Goal: Task Accomplishment & Management: Complete application form

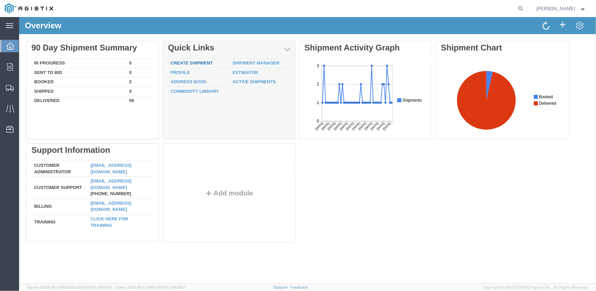
click at [199, 62] on link "Create Shipment" at bounding box center [191, 62] width 42 height 5
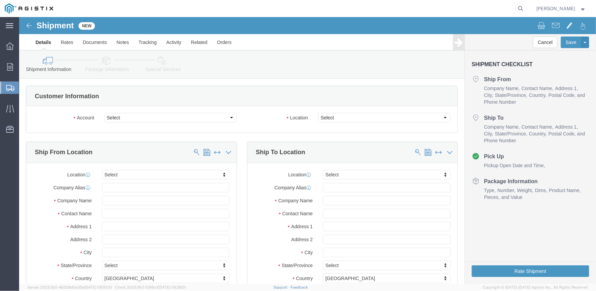
select select
click select "Select Inertia Engineering & Machine Works Inc PG&E"
select select "9596"
click select "Select Inertia Engineering & Machine Works Inc PG&E"
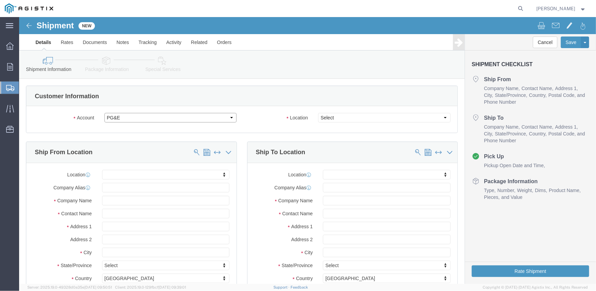
select select "PURCHORD"
select select
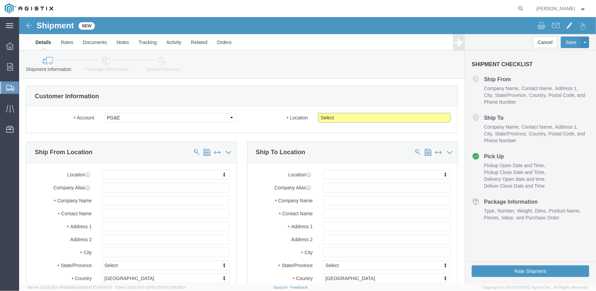
click select "Select All Others [GEOGRAPHIC_DATA] [GEOGRAPHIC_DATA] [GEOGRAPHIC_DATA] [GEOGRA…"
select select "19740"
click select "Select All Others [GEOGRAPHIC_DATA] [GEOGRAPHIC_DATA] [GEOGRAPHIC_DATA] [GEOGRA…"
click span
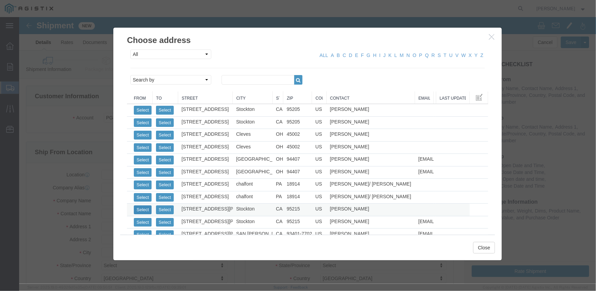
click button "Select"
select select
type input "MPS dba Inertia Engineering & Machine Works Inc"
type input "[PERSON_NAME]"
type input "[STREET_ADDRESS][PERSON_NAME]"
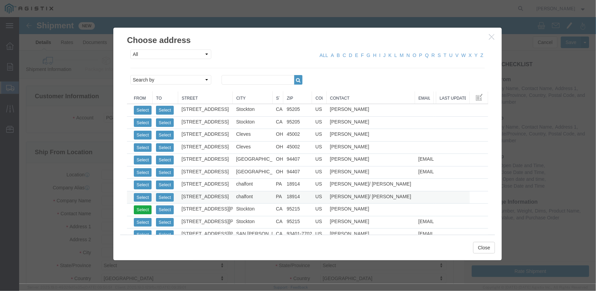
type input "Stockton"
type input "95215"
type input "[PHONE_NUMBER]"
select select "CA"
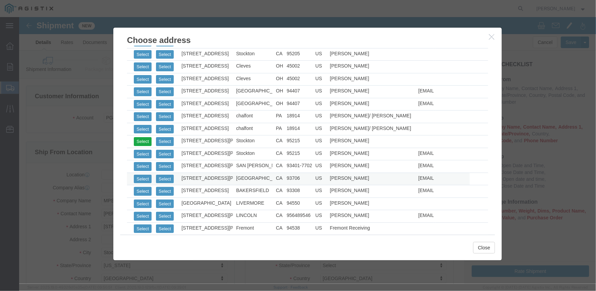
scroll to position [102, 0]
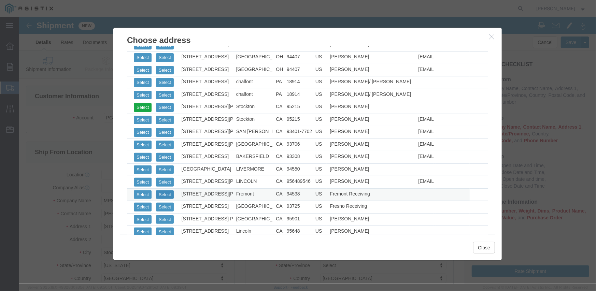
click button "Select"
select select
type input "Pacific Gas & Electric Company"
type input "Fremont Receiving"
type input "[STREET_ADDRESS][PERSON_NAME]"
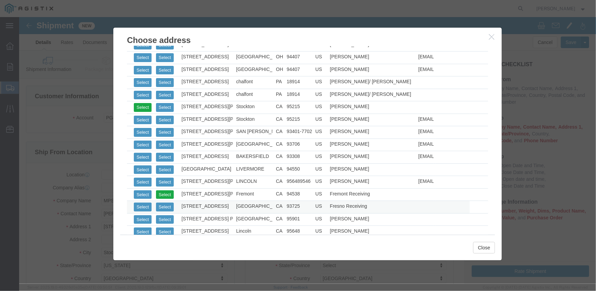
type input "FREMONT RECEIVING"
type input "Fremont"
type input "94538"
type input "[PHONE_NUMBER]"
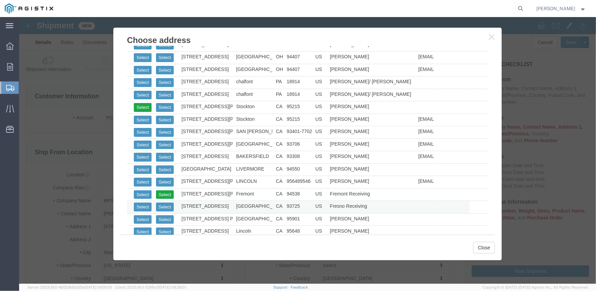
select select "CA"
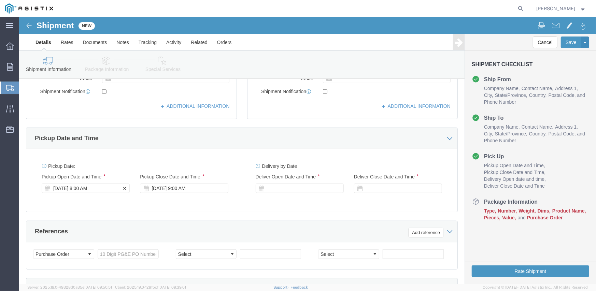
click div "[DATE] 8:00 AM"
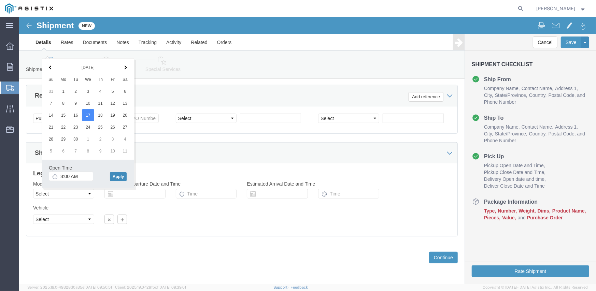
click button "Apply"
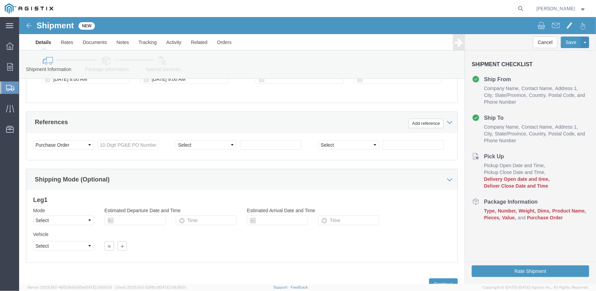
scroll to position [307, 0]
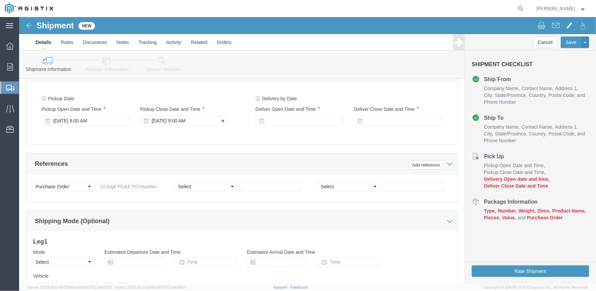
click div "[DATE] 9:00 AM"
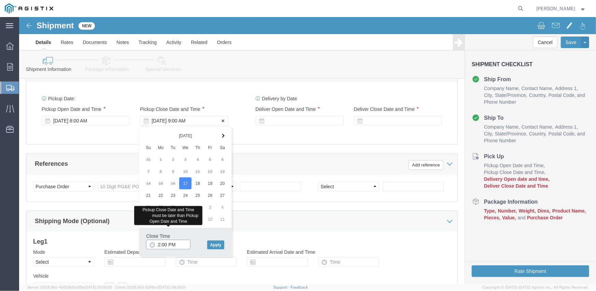
type input "2:00 PM"
click button "Apply"
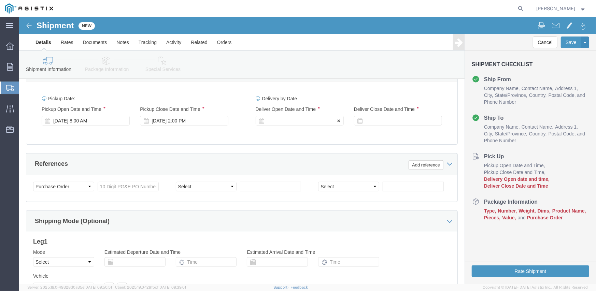
click div
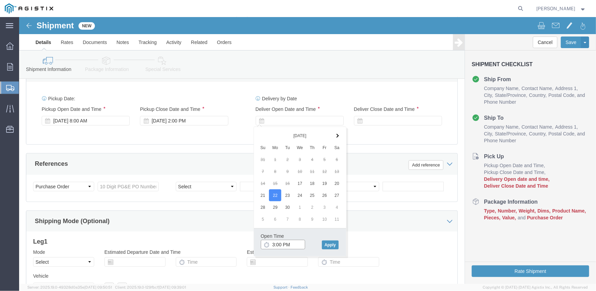
click input "3:00 PM"
type input "8:00 AM"
click button "Apply"
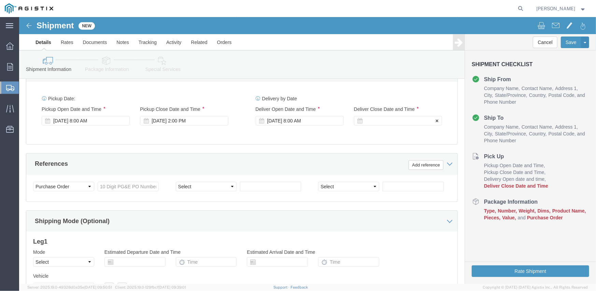
click div
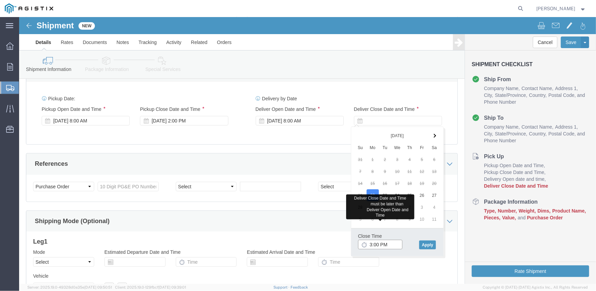
type input "3:00 PM"
click button "Apply"
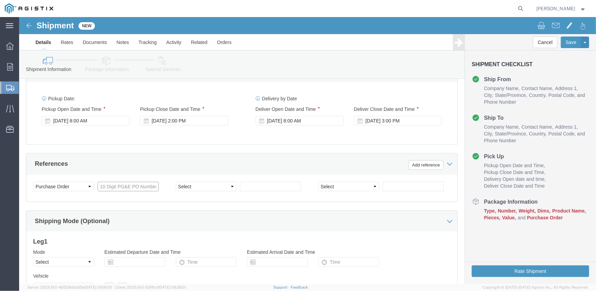
click input "text"
type input "3501411332"
select select "SALEORDR"
type input "294890"
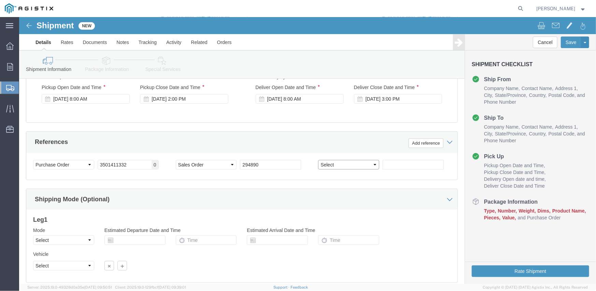
scroll to position [341, 0]
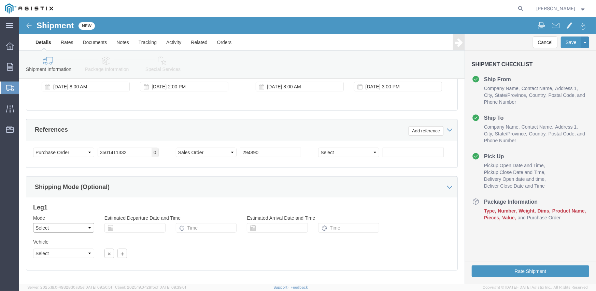
click select "Select Air Less than Truckload Multi-Leg Ocean Freight Rail Small Parcel Truckl…"
select select "TL"
click select "Select Air Less than Truckload Multi-Leg Ocean Freight Rail Small Parcel Truckl…"
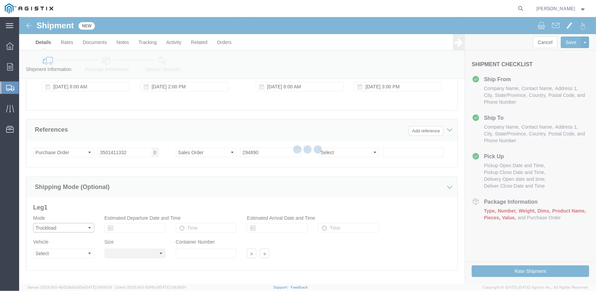
select select
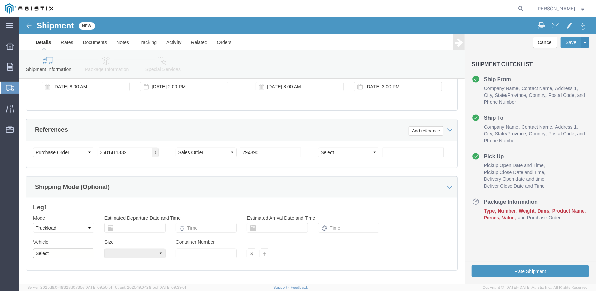
click select "Select 1-Ton (PSS) 10 Wheel 10 Yard Dump Truck 20 Yard Dump Truck Bobtail Botto…"
select select "FLBD"
click select "Select 1-Ton (PSS) 10 Wheel 10 Yard Dump Truck 20 Yard Dump Truck Bobtail Botto…"
click div "Vehicle Select 1-Ton (PSS) 10 Wheel 10 Yard Dump Truck 20 Yard Dump Truck Bobta…"
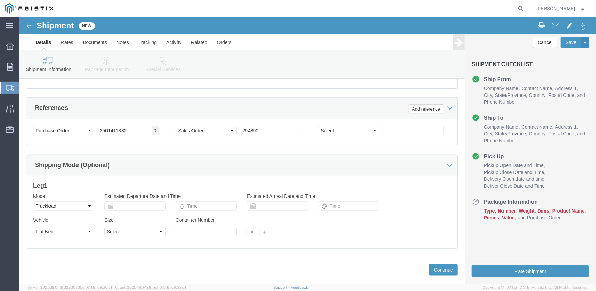
scroll to position [375, 0]
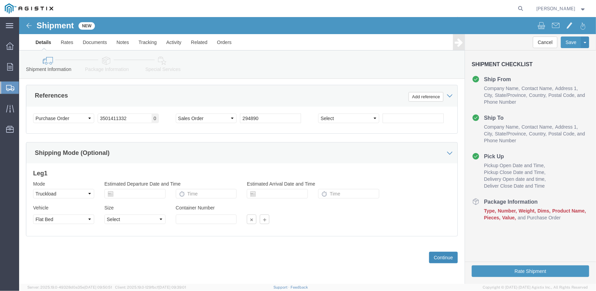
click button "Continue"
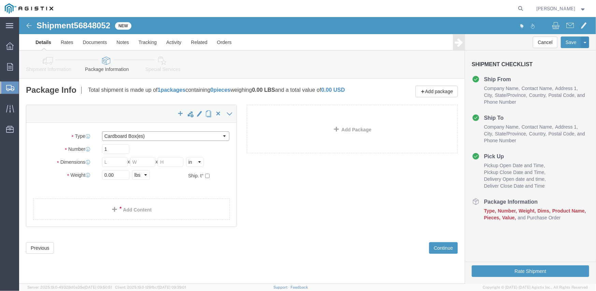
click select "Select Bulk Bundle(s) Cardboard Box(es) Carton(s) Crate(s) Drum(s) (Fiberboard)…"
select select "CRAT"
click select "Select Bulk Bundle(s) Cardboard Box(es) Carton(s) Crate(s) Drum(s) (Fiberboard)…"
click input "1"
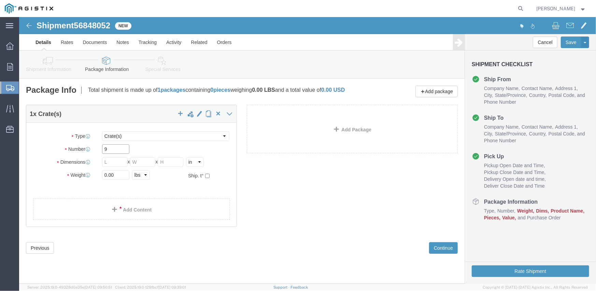
type input "9"
type input "139"
type input "47"
type input "49"
type input "6633"
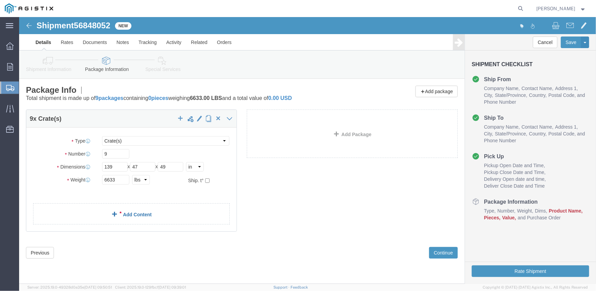
click div "9 x Crate(s) Package Type Select Bulk Bundle(s) Cardboard Box(es) Carton(s) Cra…"
click link "Add Content"
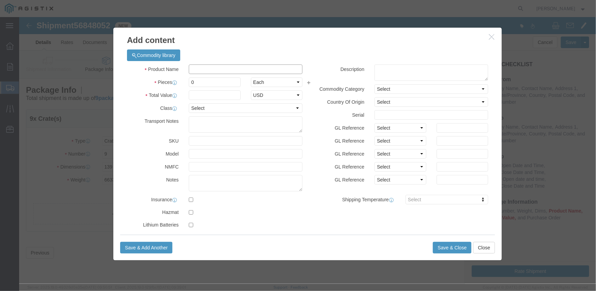
click input "text"
type input "M341575"
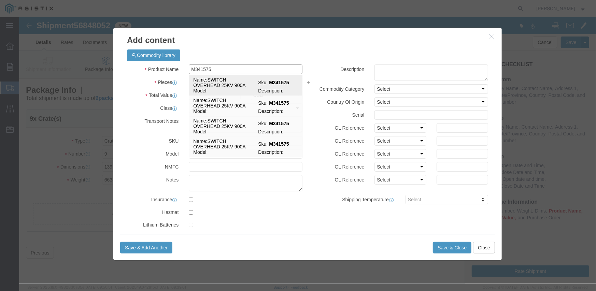
click td "Name: SWITCH OVERHEAD 25KV 900A"
select select
select select "USD"
type input "SWITCH OVERHEAD 25KV 900A"
type input "M341575"
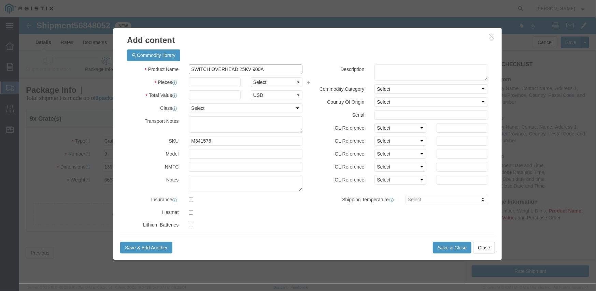
type input "SWITCH OVERHEAD 25KV 900A"
click input "text"
type input "9"
select select "EA"
type input "44660.52"
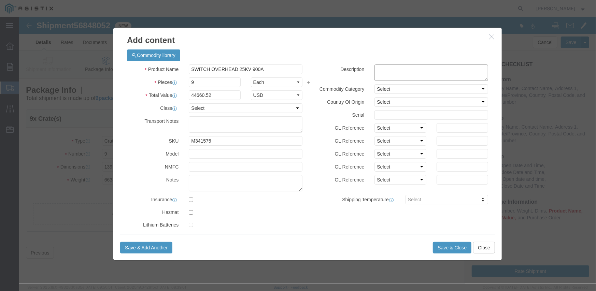
click textarea
paste textarea "L26SLSUG1423P4"
type textarea "L26SLSUG1423P4"
click select "Select Account Type Activity ID Airline Appointment Number ASN Batch Number Bil…"
select select "PURCHORD"
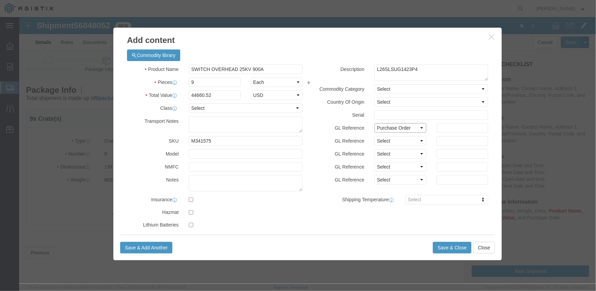
click select "Select Account Type Activity ID Airline Appointment Number ASN Batch Number Bil…"
type input "3501411332"
select select "SALEORDR"
type input "294890"
click button "Save & Close"
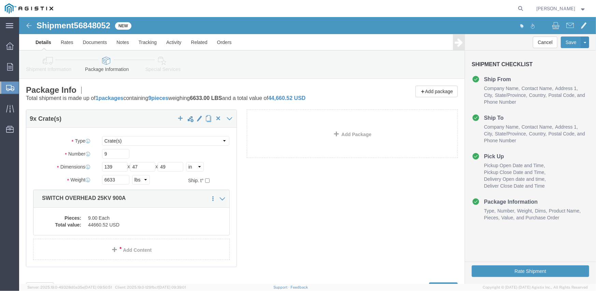
scroll to position [31, 0]
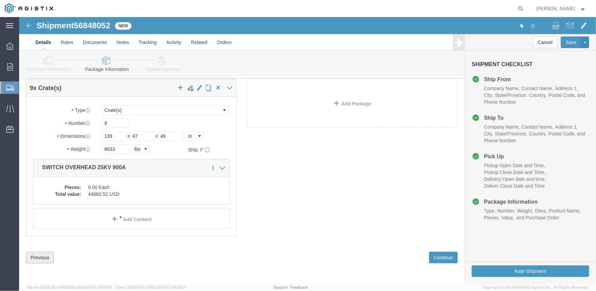
click button "Previous"
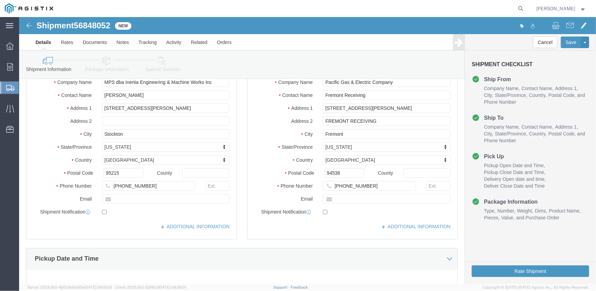
scroll to position [167, 0]
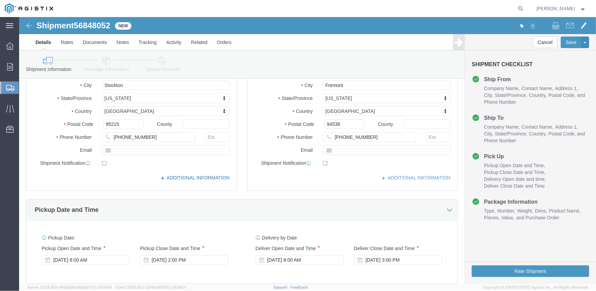
click link "ADDITIONAL INFORMATION"
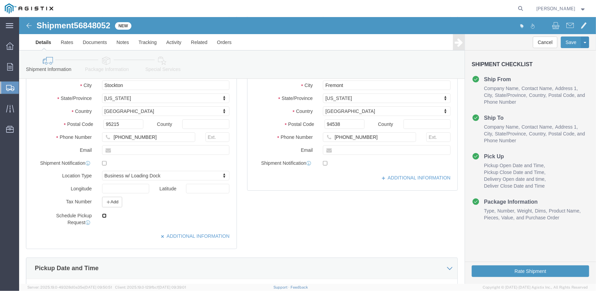
click input "checkbox"
checkbox input "true"
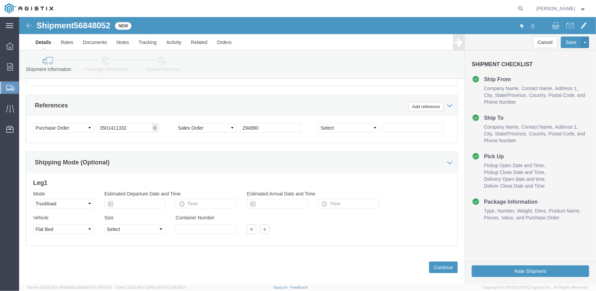
scroll to position [433, 0]
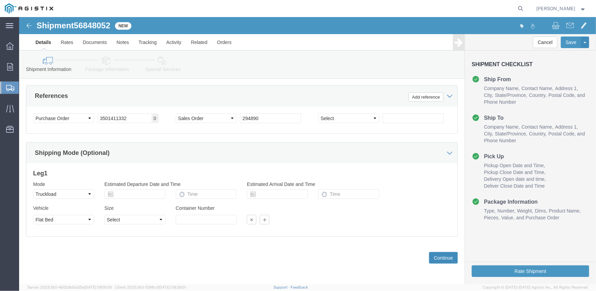
click button "Continue"
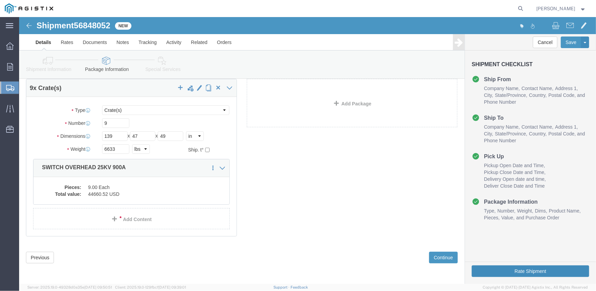
click button "Rate Shipment"
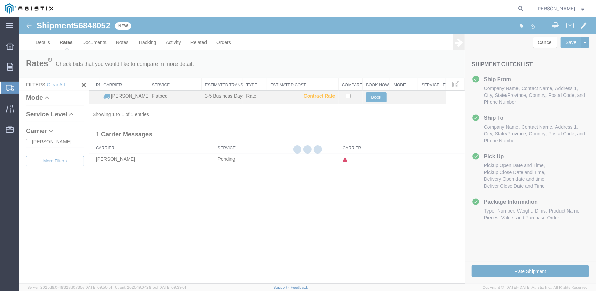
scroll to position [0, 0]
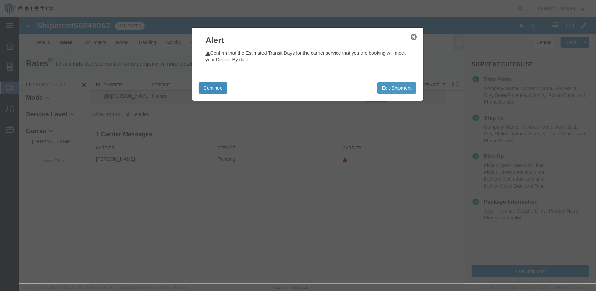
click at [217, 86] on button "Continue" at bounding box center [212, 88] width 29 height 12
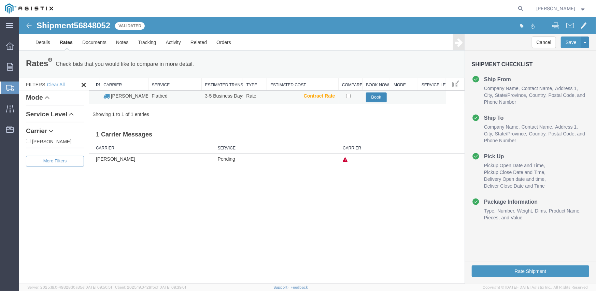
click at [376, 97] on button "Book" at bounding box center [376, 97] width 21 height 10
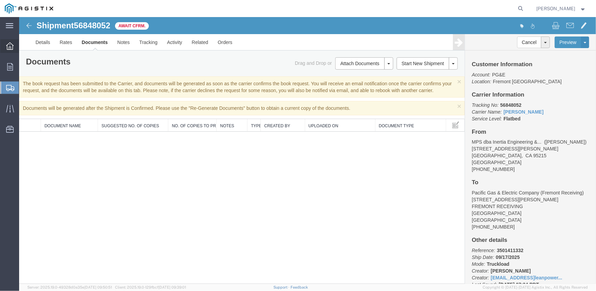
click at [11, 46] on icon at bounding box center [10, 46] width 8 height 8
